Goal: Use online tool/utility: Utilize a website feature to perform a specific function

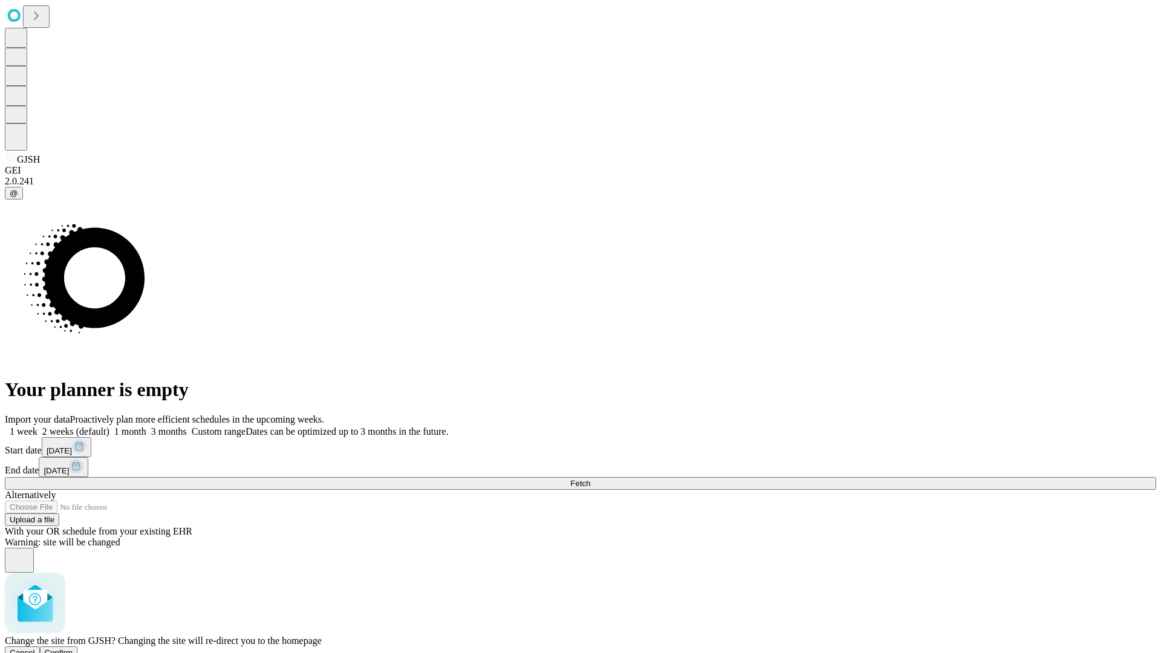
click at [73, 648] on span "Confirm" at bounding box center [59, 652] width 28 height 9
click at [109, 426] on label "2 weeks (default)" at bounding box center [73, 431] width 72 height 10
click at [590, 479] on span "Fetch" at bounding box center [580, 483] width 20 height 9
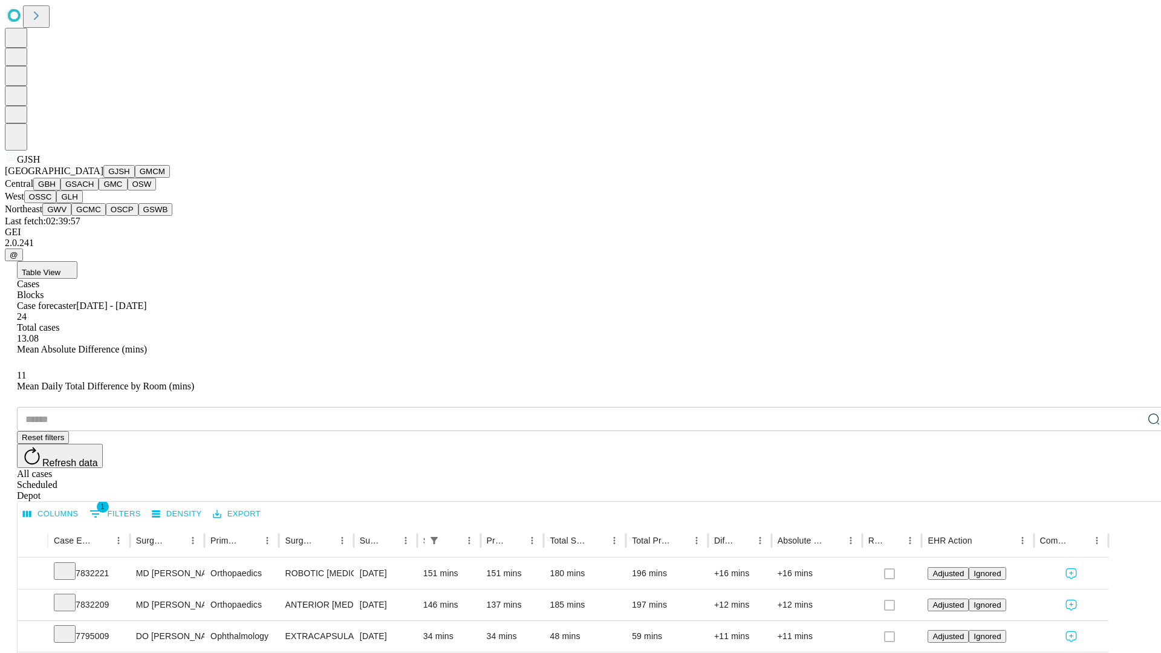
click at [135, 178] on button "GMCM" at bounding box center [152, 171] width 35 height 13
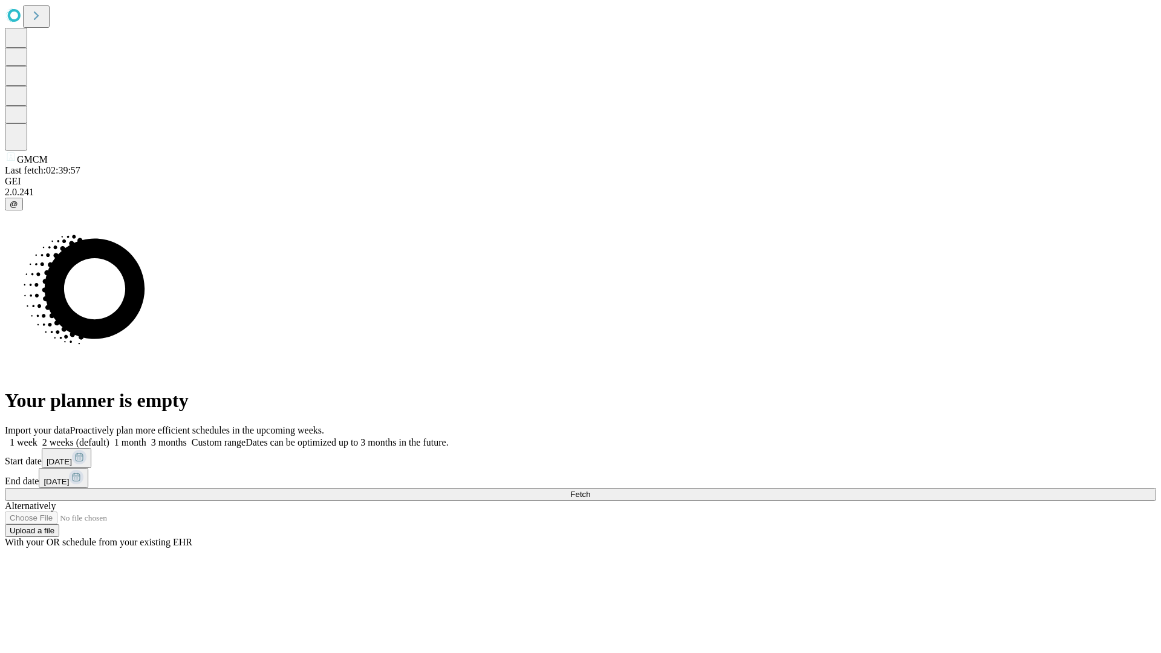
click at [109, 437] on label "2 weeks (default)" at bounding box center [73, 442] width 72 height 10
click at [590, 490] on span "Fetch" at bounding box center [580, 494] width 20 height 9
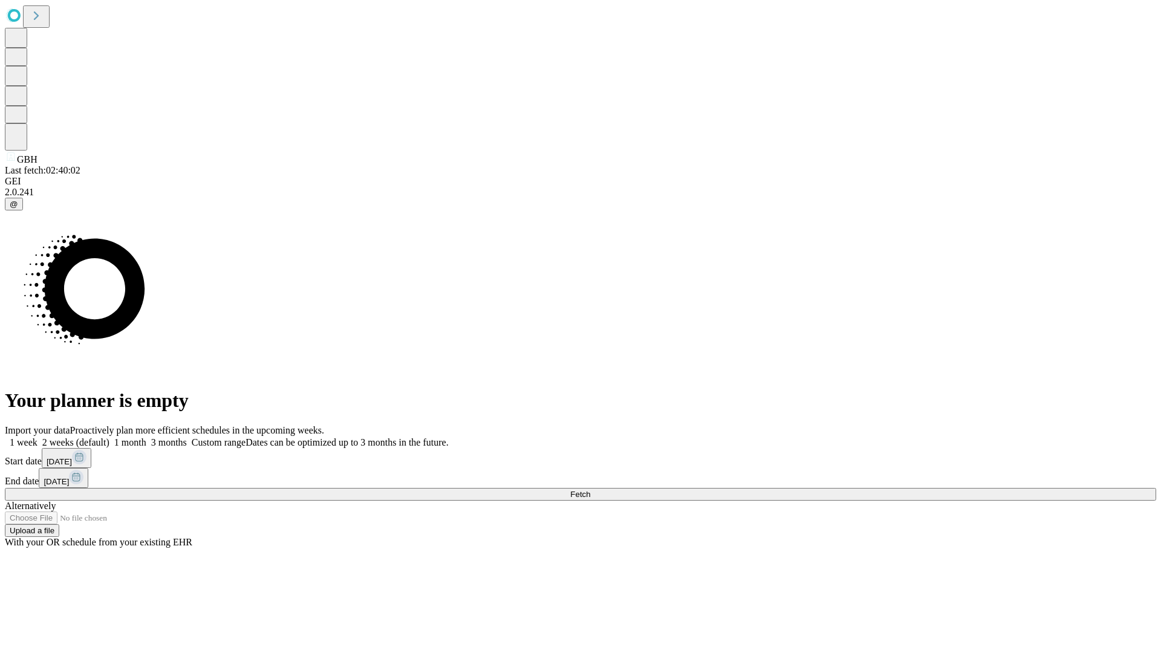
click at [109, 437] on label "2 weeks (default)" at bounding box center [73, 442] width 72 height 10
click at [590, 490] on span "Fetch" at bounding box center [580, 494] width 20 height 9
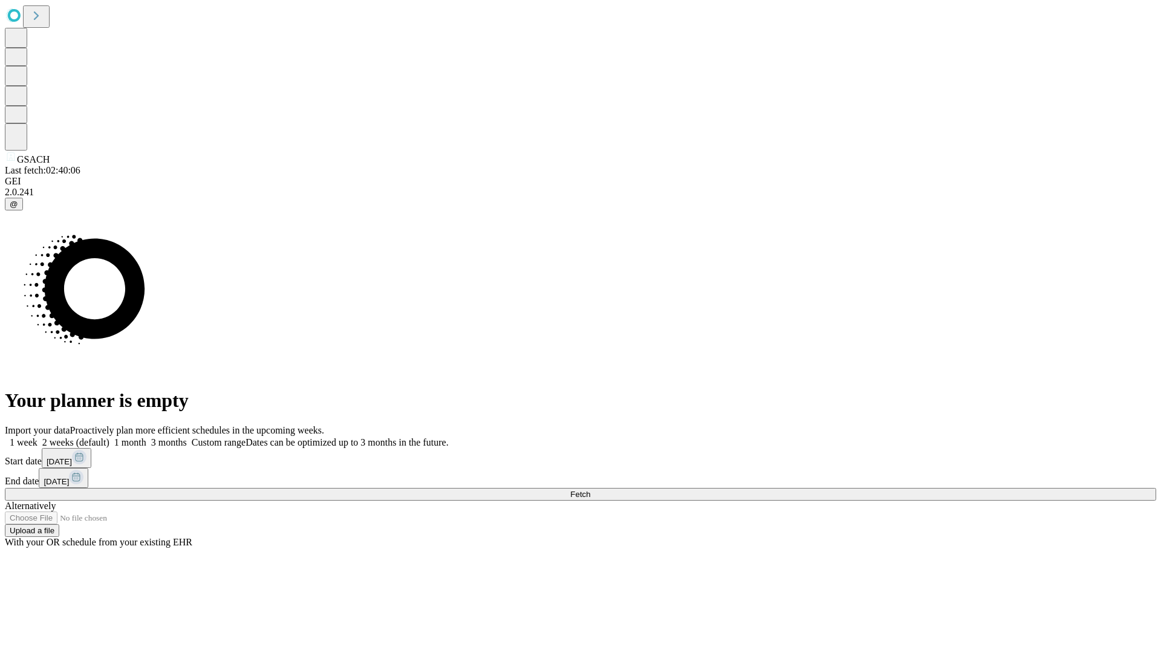
click at [109, 437] on label "2 weeks (default)" at bounding box center [73, 442] width 72 height 10
click at [590, 490] on span "Fetch" at bounding box center [580, 494] width 20 height 9
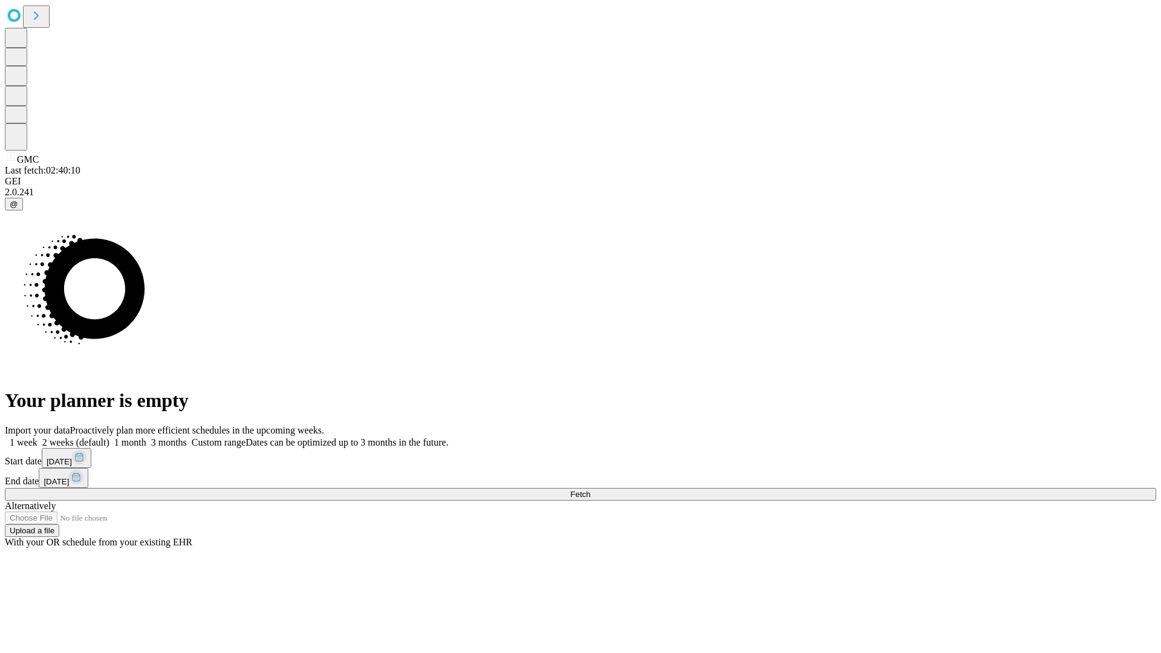
click at [590, 490] on span "Fetch" at bounding box center [580, 494] width 20 height 9
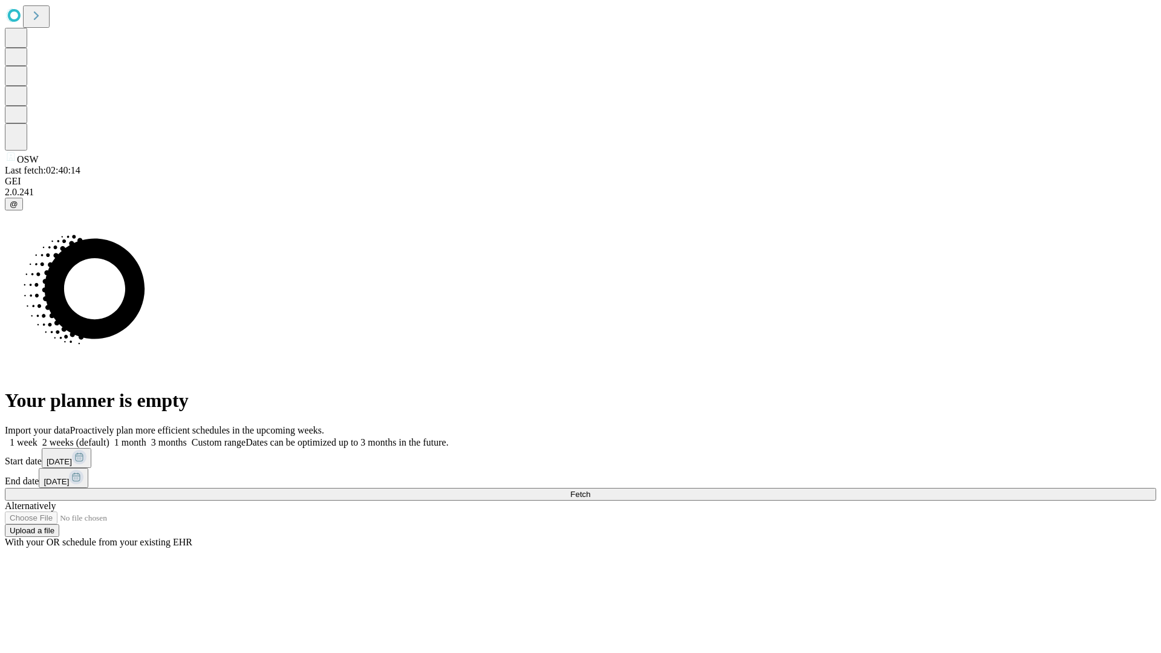
click at [109, 437] on label "2 weeks (default)" at bounding box center [73, 442] width 72 height 10
click at [590, 490] on span "Fetch" at bounding box center [580, 494] width 20 height 9
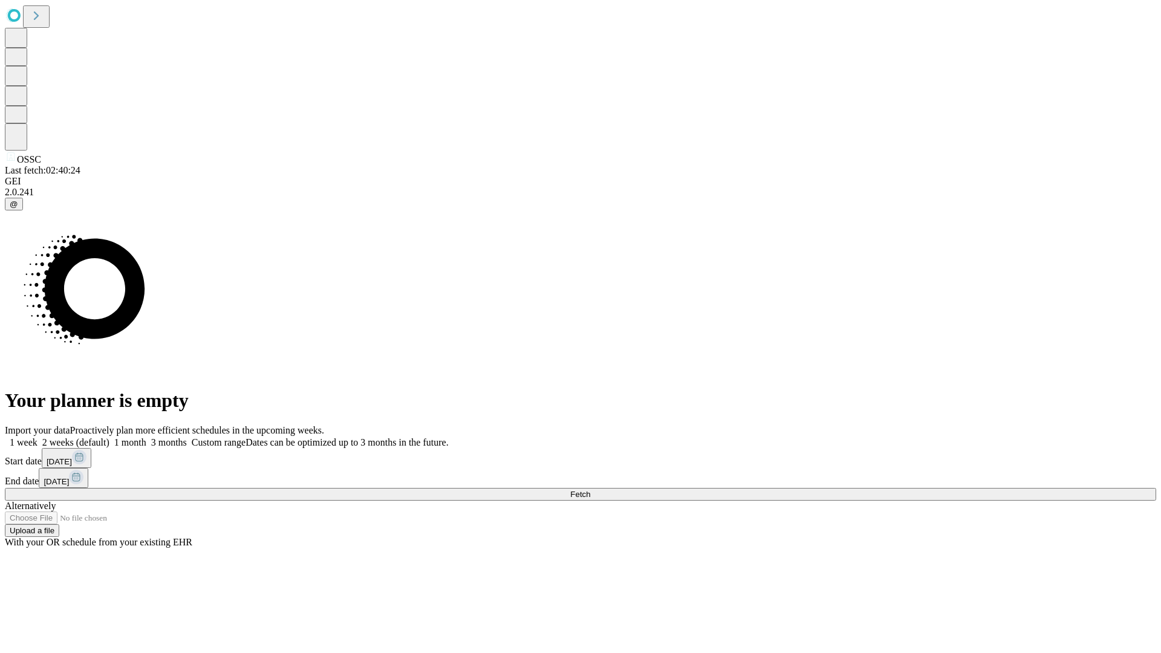
click at [109, 437] on label "2 weeks (default)" at bounding box center [73, 442] width 72 height 10
click at [590, 490] on span "Fetch" at bounding box center [580, 494] width 20 height 9
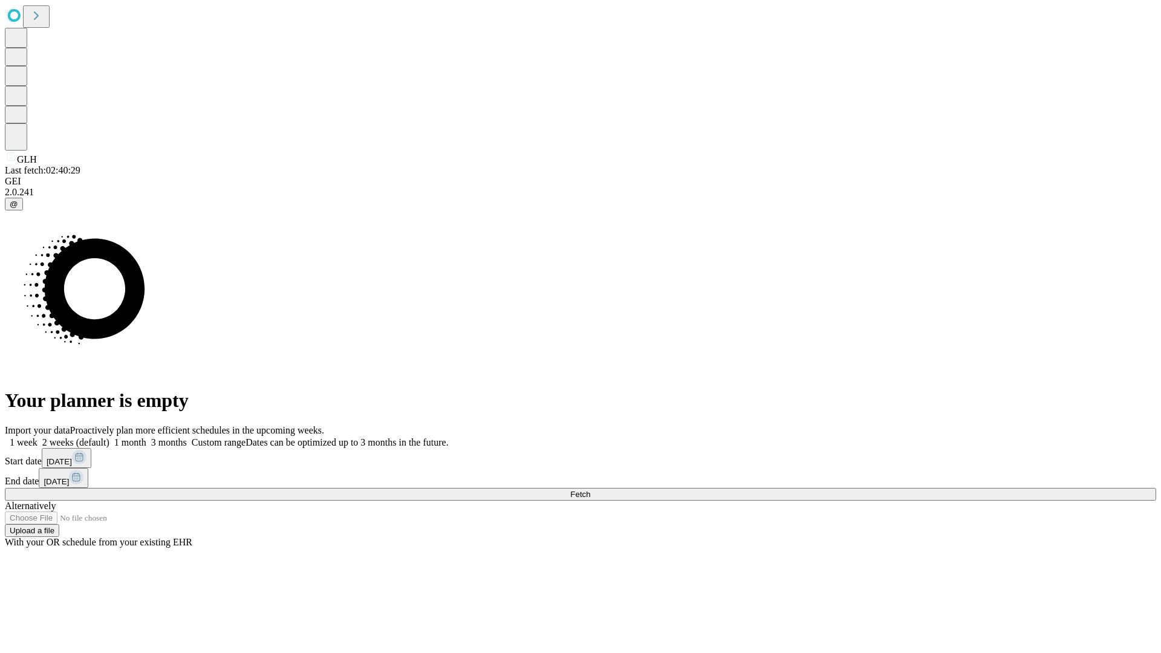
click at [109, 437] on label "2 weeks (default)" at bounding box center [73, 442] width 72 height 10
click at [590, 490] on span "Fetch" at bounding box center [580, 494] width 20 height 9
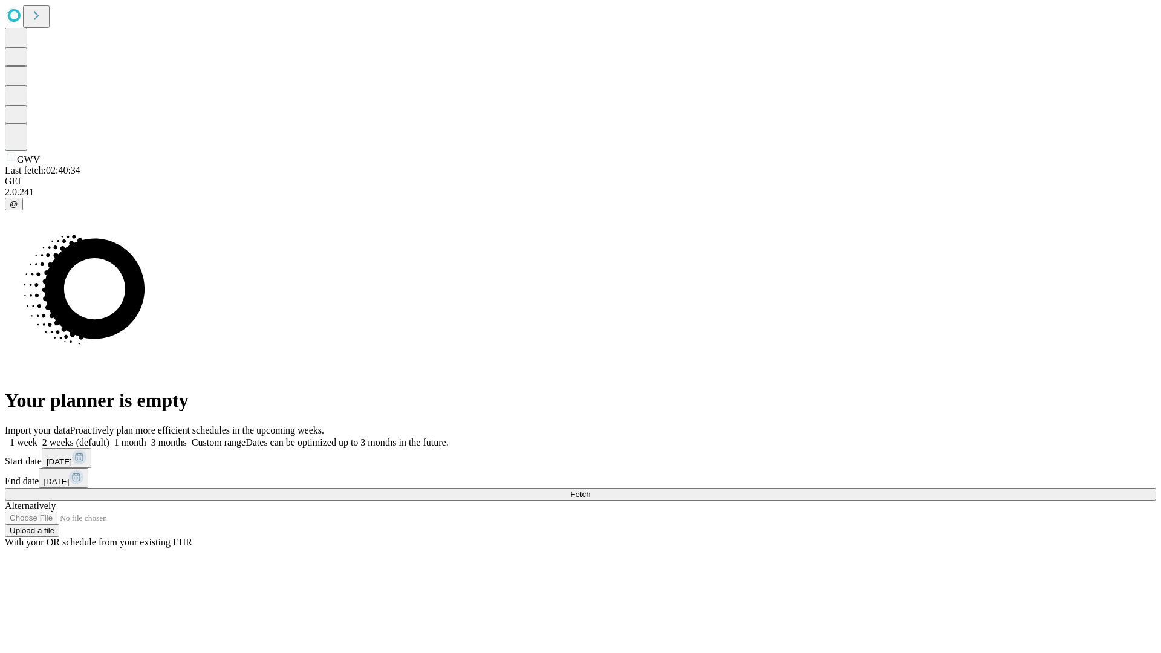
click at [109, 437] on label "2 weeks (default)" at bounding box center [73, 442] width 72 height 10
click at [590, 490] on span "Fetch" at bounding box center [580, 494] width 20 height 9
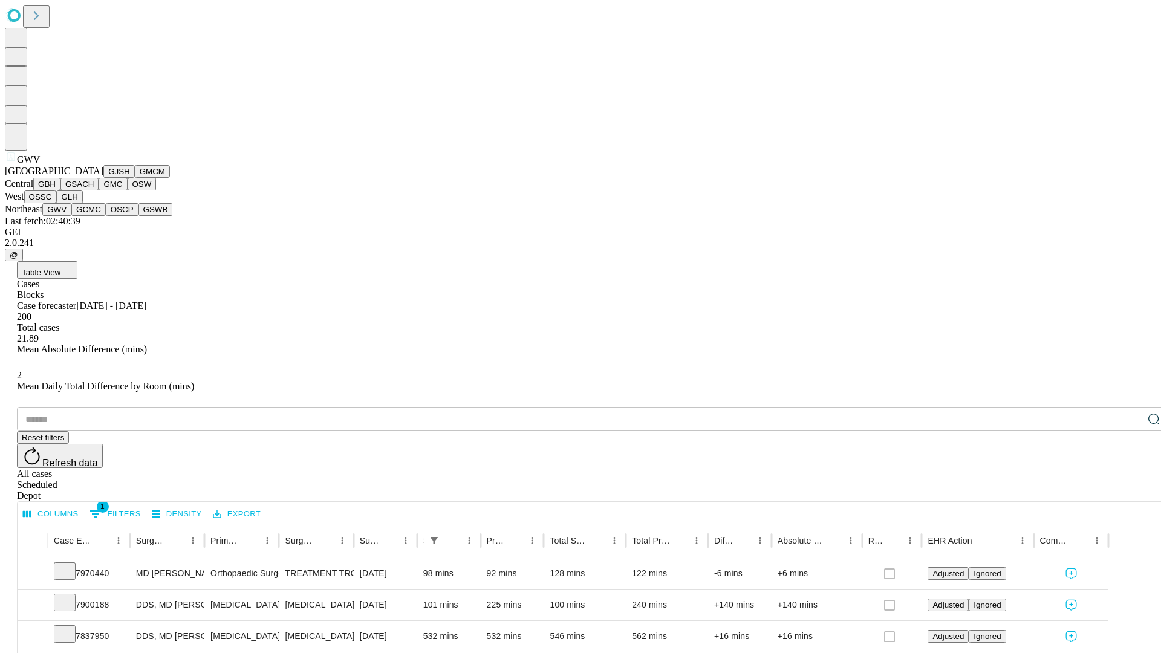
click at [94, 216] on button "GCMC" at bounding box center [88, 209] width 34 height 13
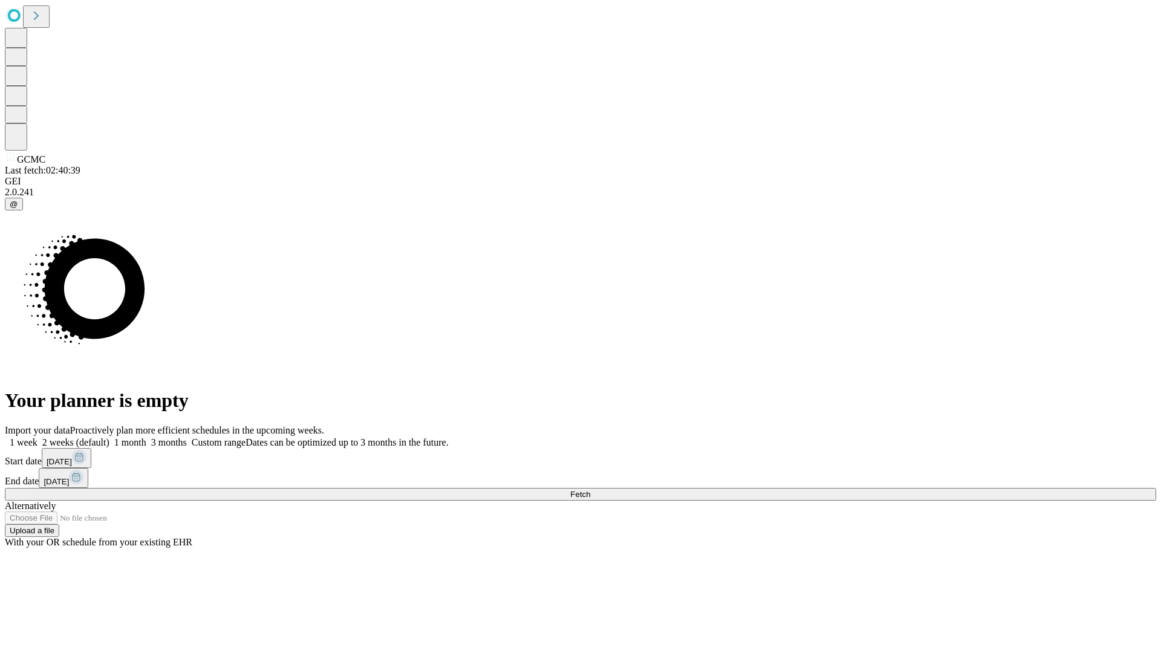
click at [109, 437] on label "2 weeks (default)" at bounding box center [73, 442] width 72 height 10
click at [590, 490] on span "Fetch" at bounding box center [580, 494] width 20 height 9
